Goal: Task Accomplishment & Management: Use online tool/utility

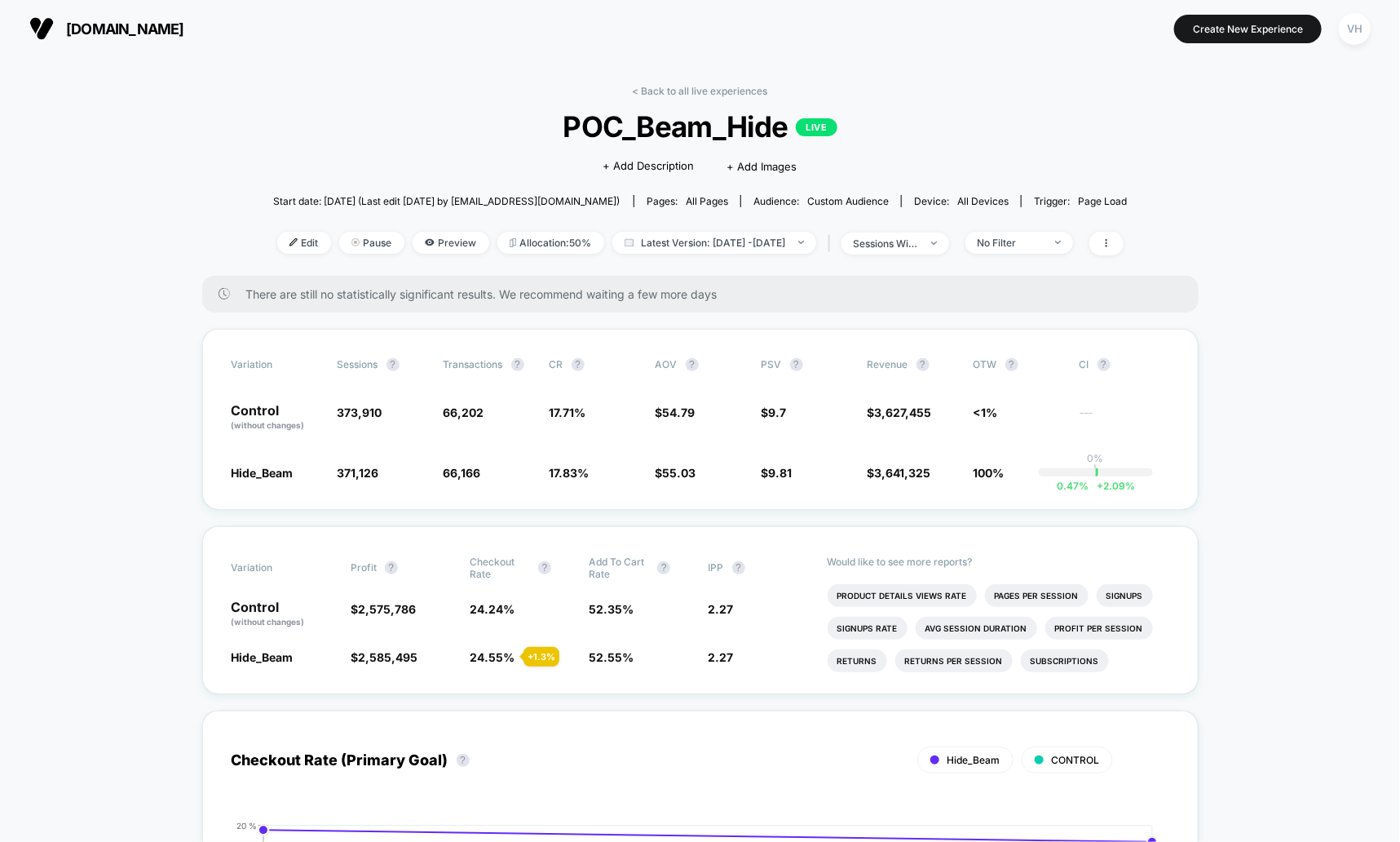
click at [765, 225] on div "< Back to all live experiences POC_Beam_Hide LIVE Click to edit experience deta…" at bounding box center [700, 180] width 855 height 191
click at [772, 235] on span "Latest Version: [DATE] - [DATE]" at bounding box center [715, 242] width 204 height 22
select select "*"
select select "****"
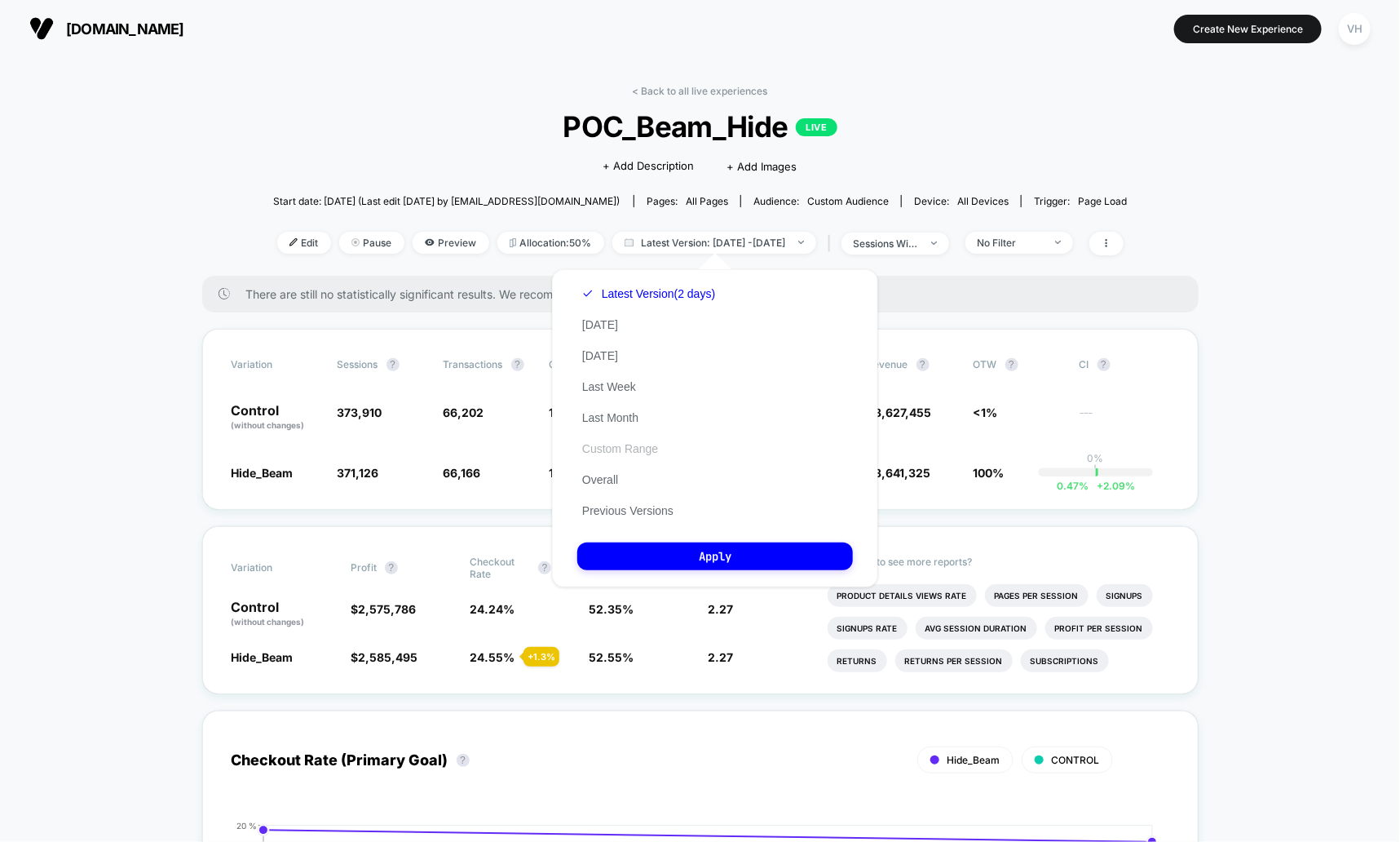
click at [606, 446] on button "Custom Range" at bounding box center [621, 448] width 86 height 14
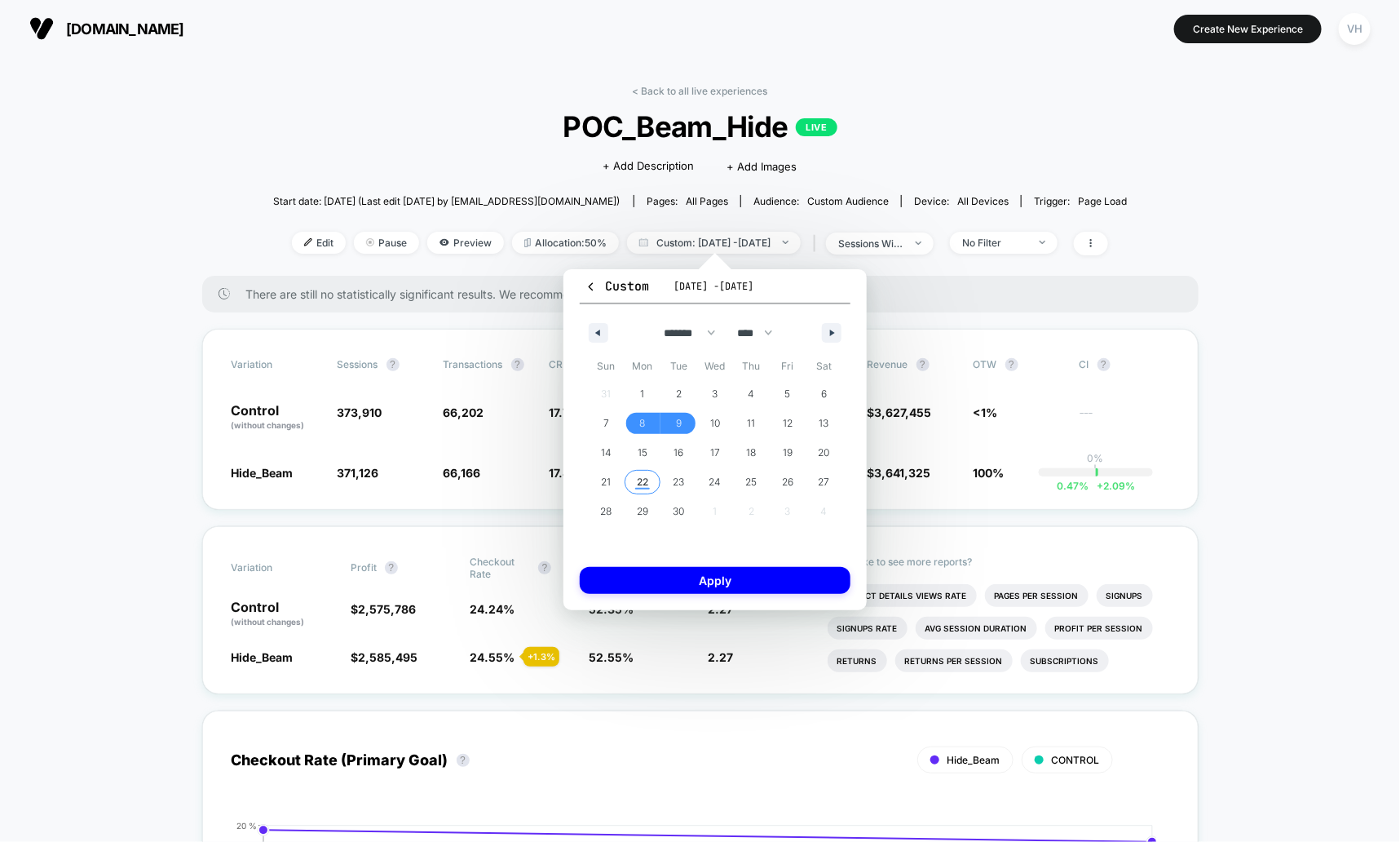
click at [647, 477] on span "22" at bounding box center [642, 481] width 12 height 30
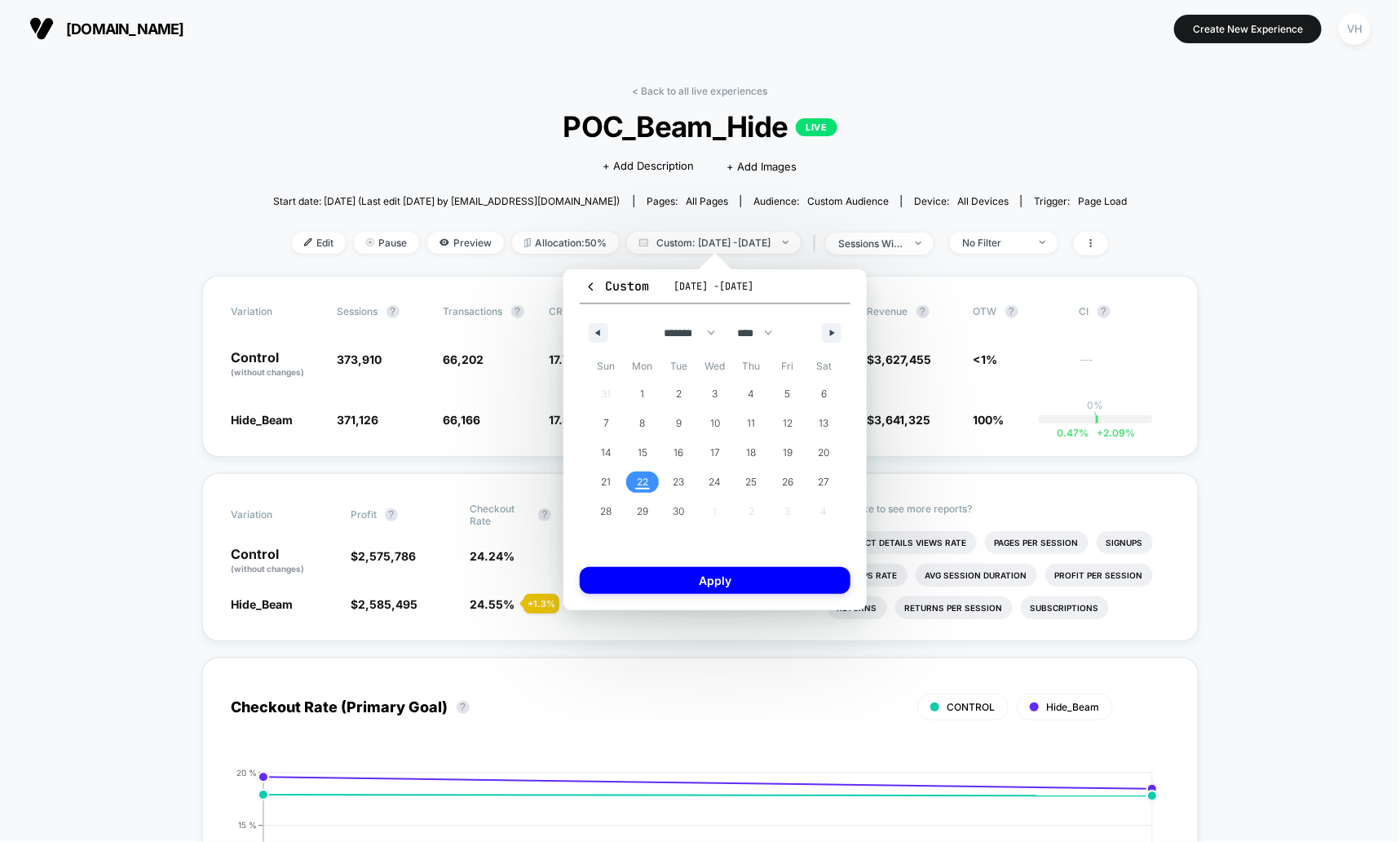
click at [647, 477] on span "22" at bounding box center [642, 481] width 12 height 30
click at [647, 572] on button "Apply" at bounding box center [715, 581] width 271 height 27
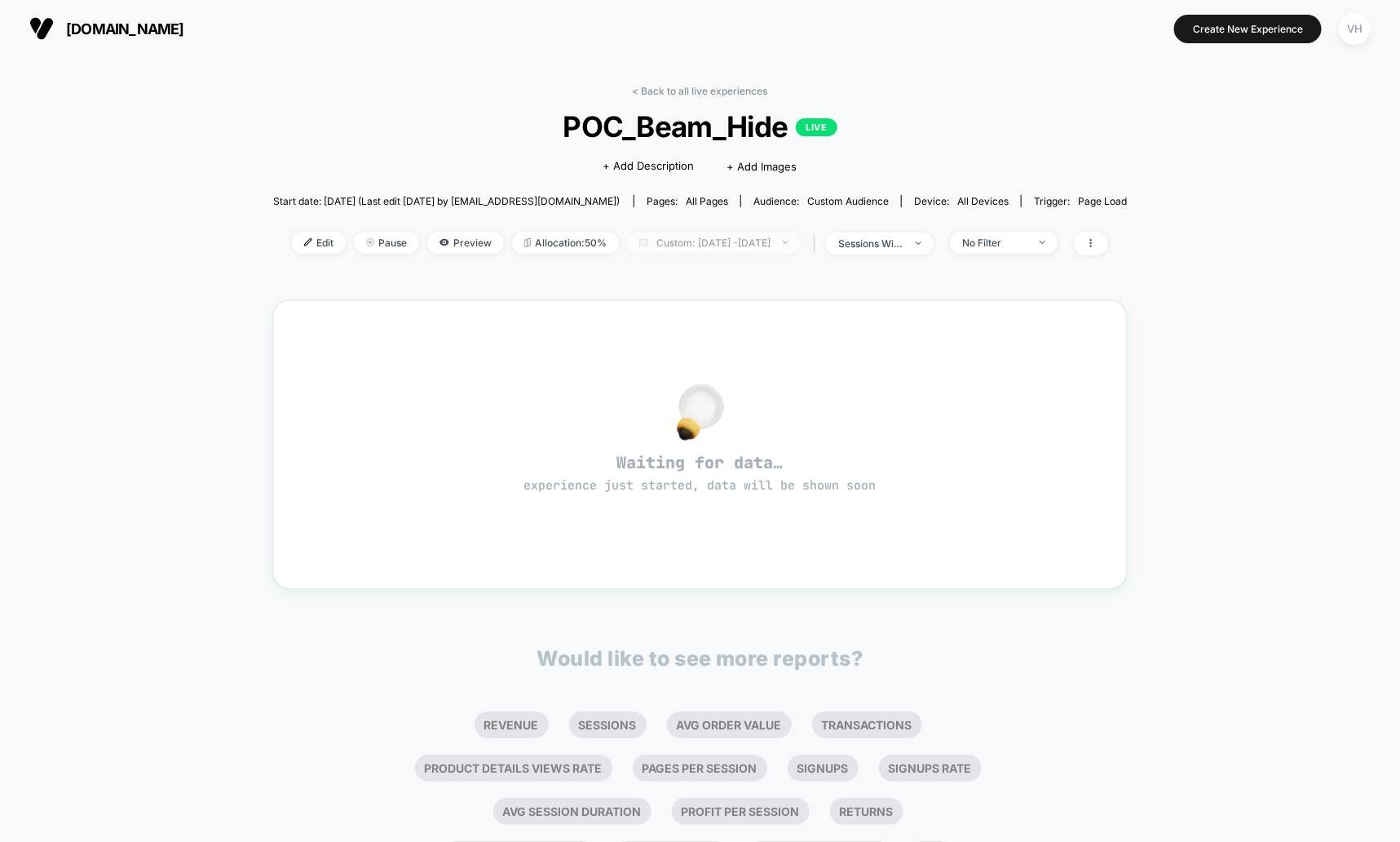
click at [725, 234] on span "Custom: [DATE] - [DATE]" at bounding box center [714, 242] width 174 height 22
select select "*"
select select "****"
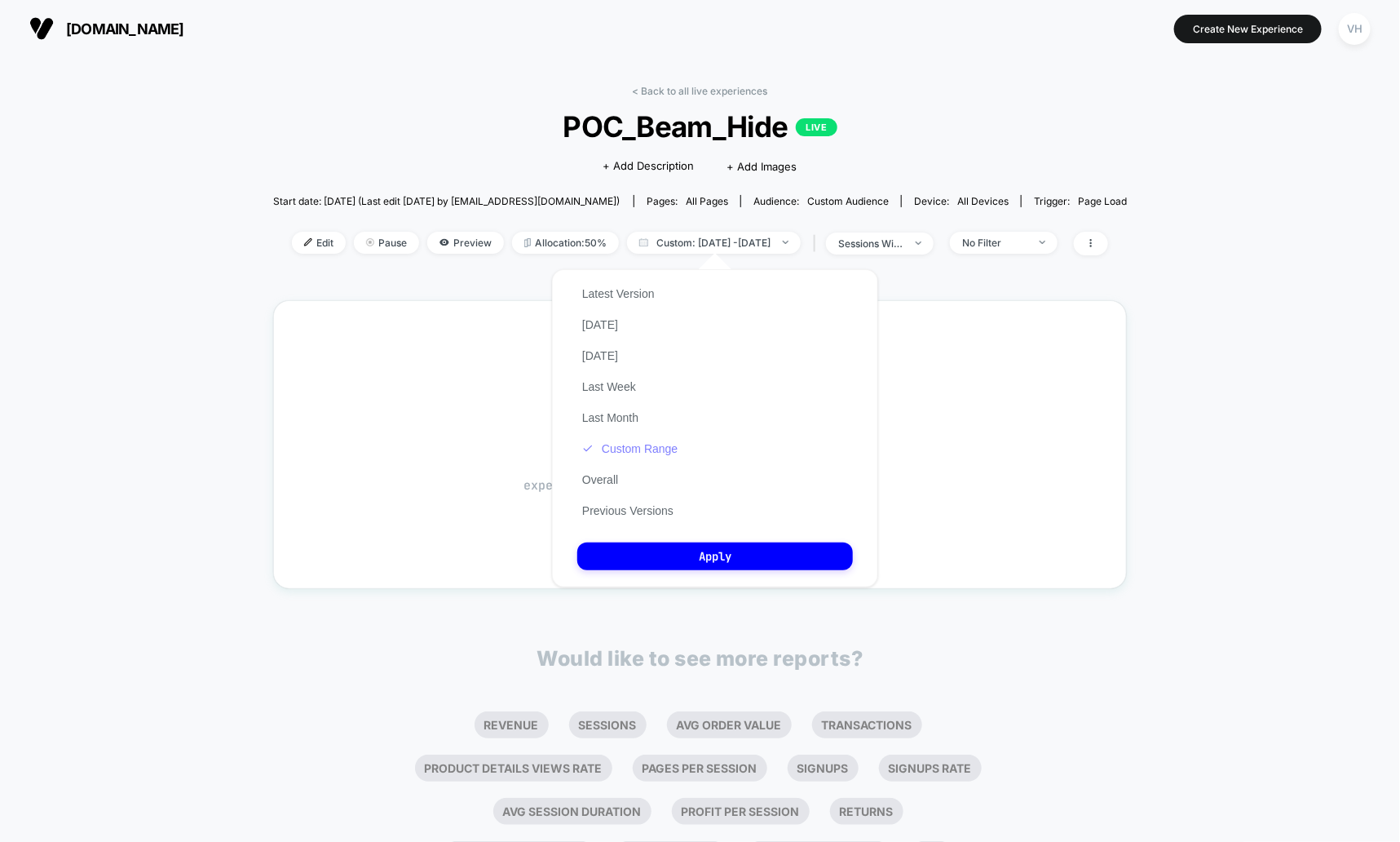
click at [638, 446] on button "Custom Range" at bounding box center [631, 448] width 106 height 14
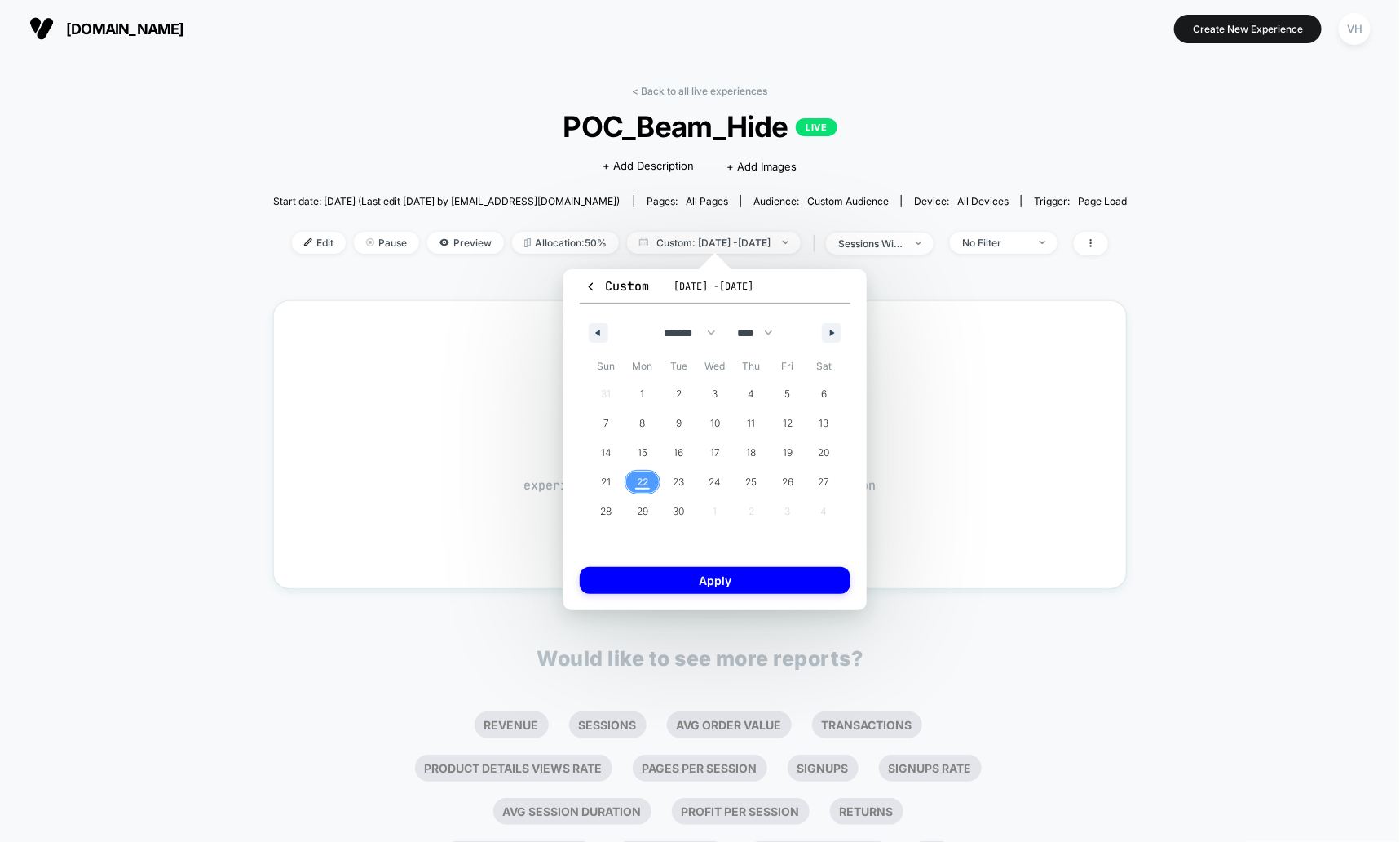
click at [646, 476] on span "22" at bounding box center [642, 481] width 12 height 30
click at [615, 577] on button "Apply" at bounding box center [715, 581] width 271 height 27
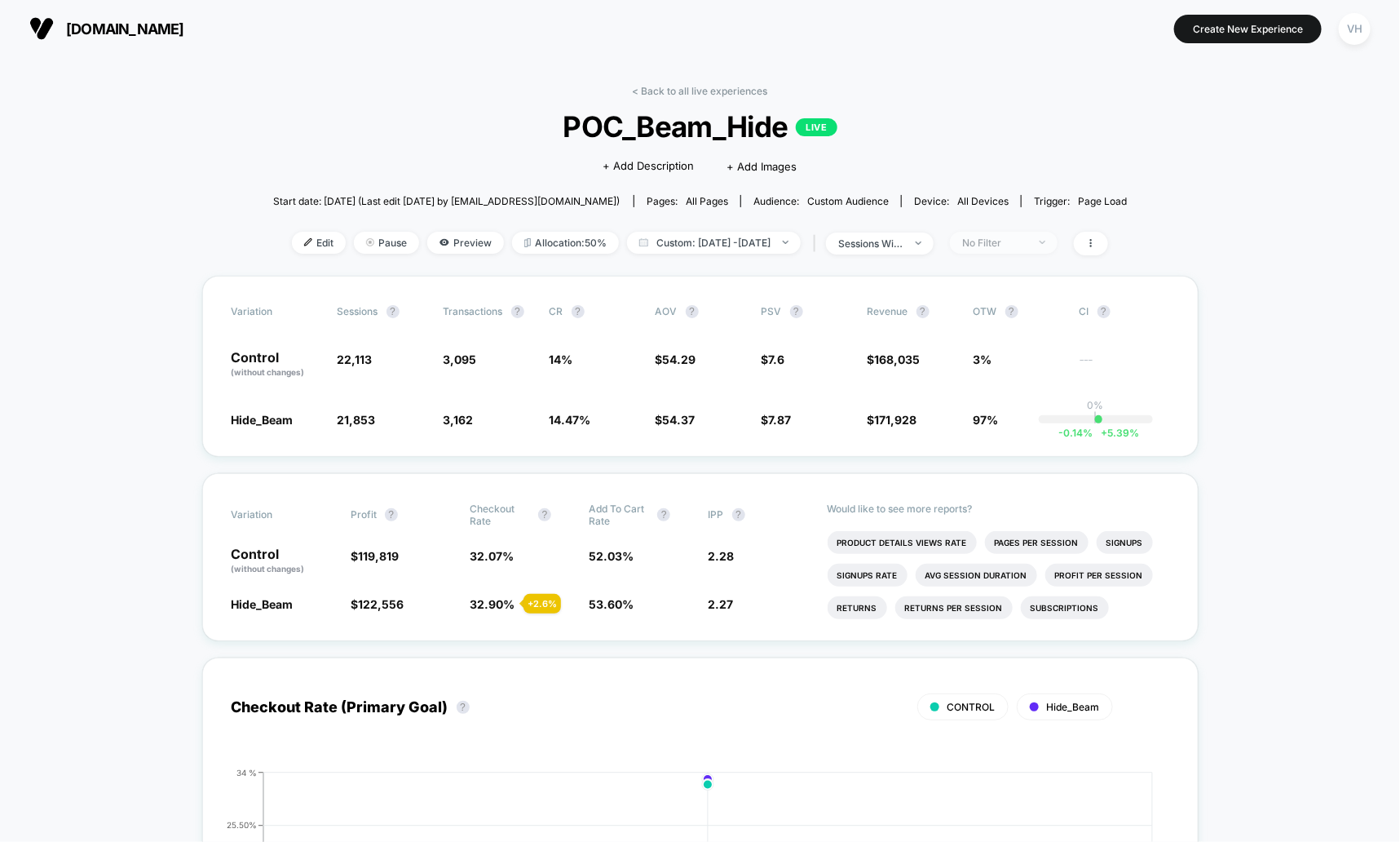
click at [1058, 251] on span "No Filter" at bounding box center [1004, 242] width 107 height 22
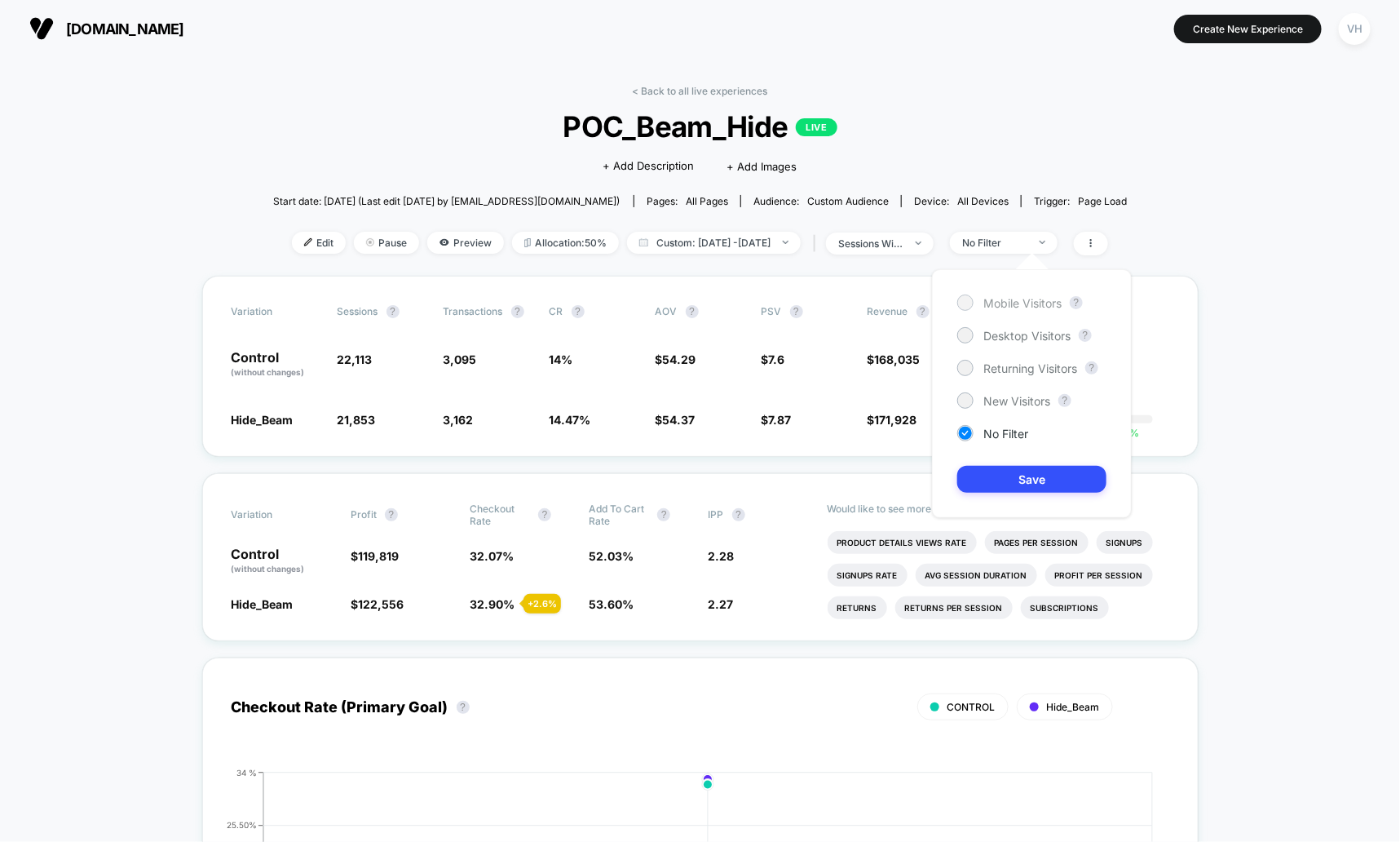
click at [1024, 307] on span "Mobile Visitors" at bounding box center [1023, 302] width 79 height 13
click at [1014, 487] on button "Save" at bounding box center [1031, 480] width 149 height 27
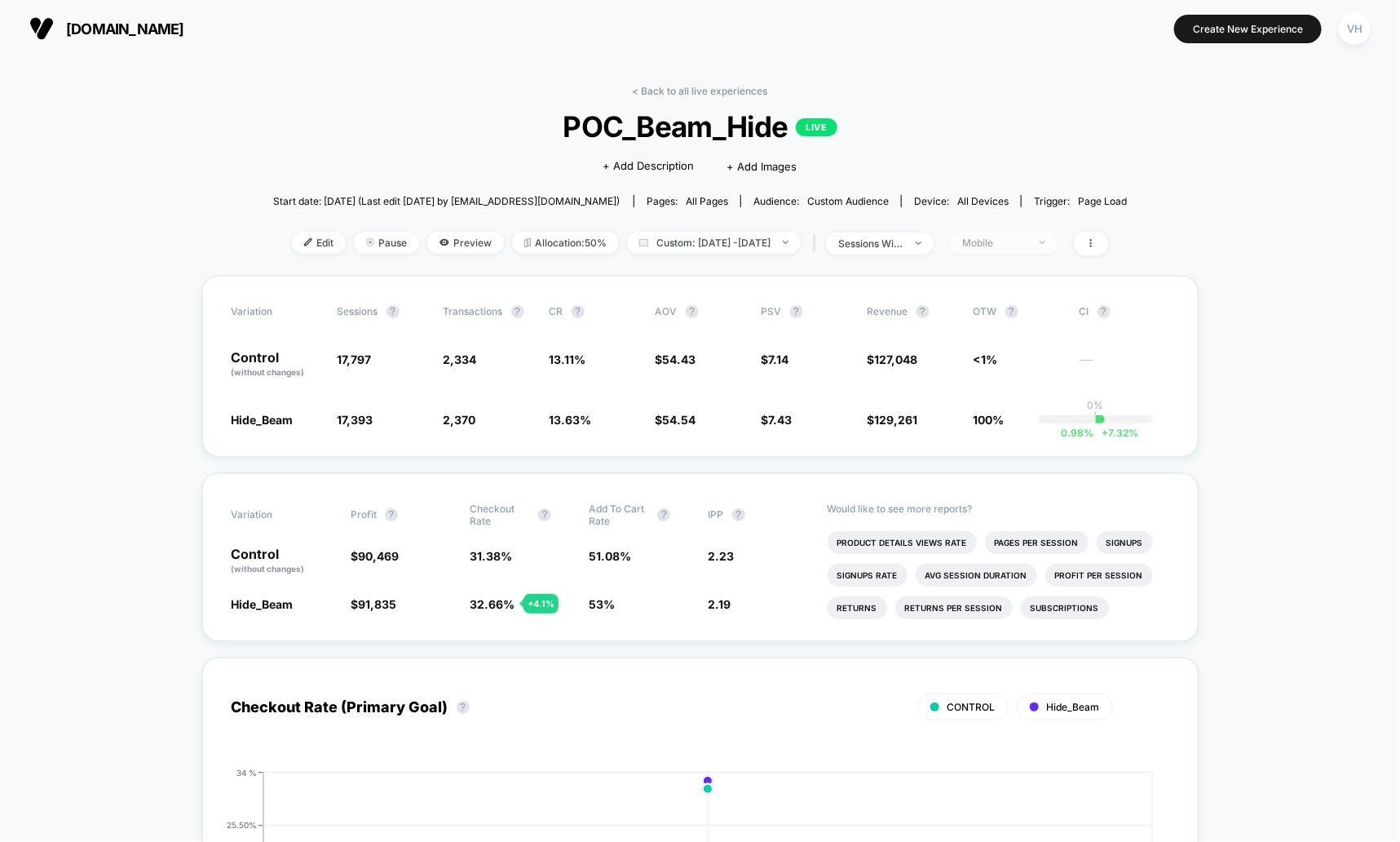
click at [1028, 247] on div "Mobile" at bounding box center [995, 242] width 65 height 13
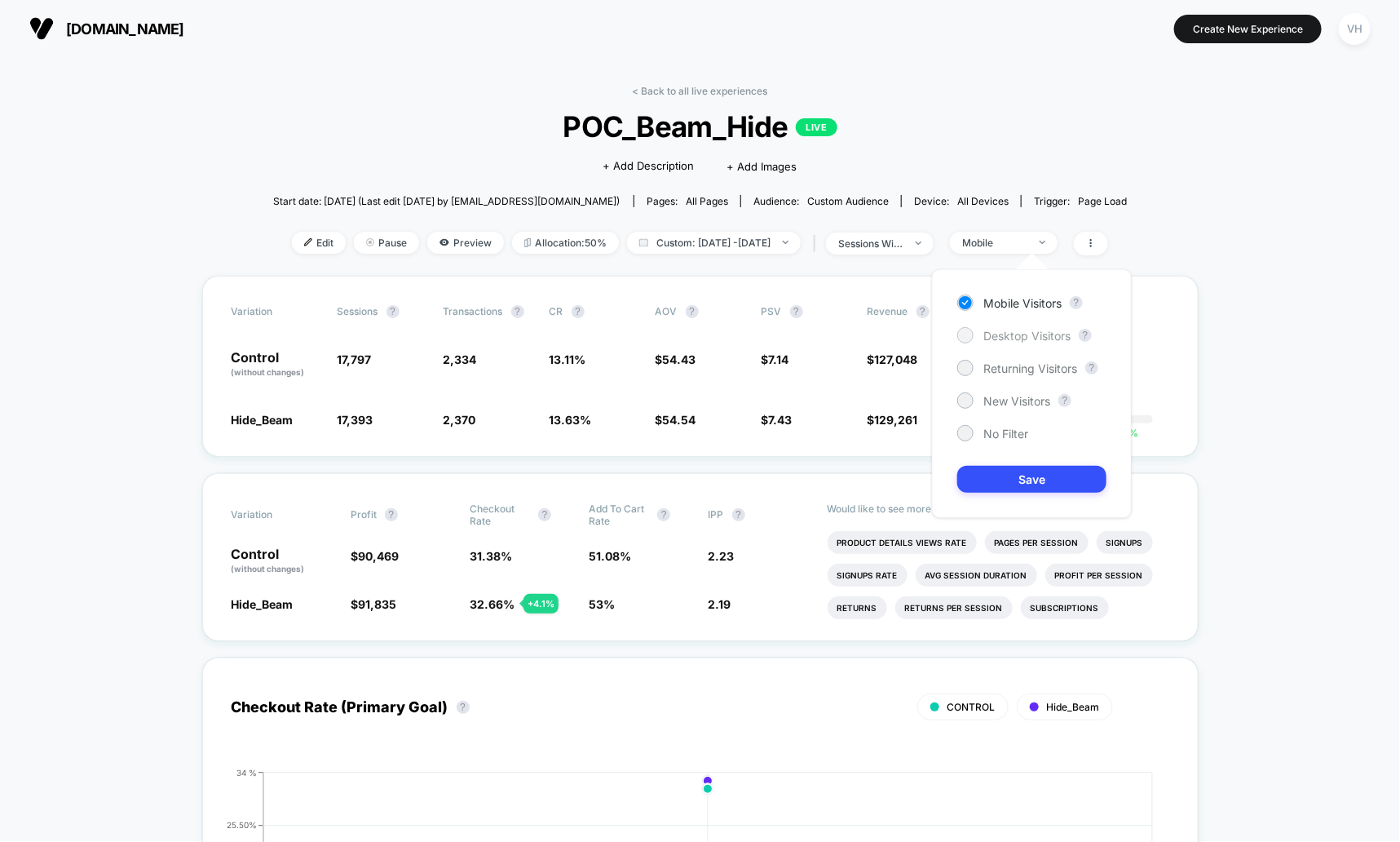
click at [1015, 333] on span "Desktop Visitors" at bounding box center [1028, 335] width 88 height 13
click at [1003, 466] on button "Save" at bounding box center [1031, 480] width 149 height 27
